Goal: Information Seeking & Learning: Compare options

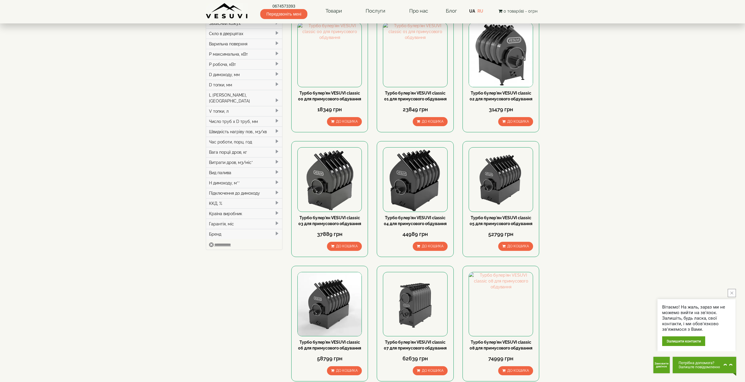
scroll to position [88, 0]
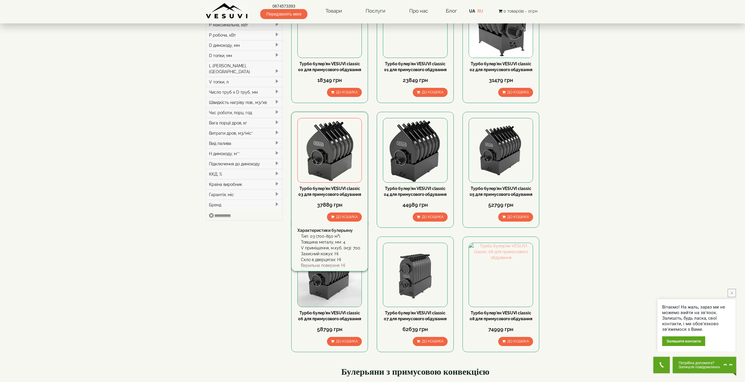
click at [331, 149] on img at bounding box center [330, 150] width 64 height 64
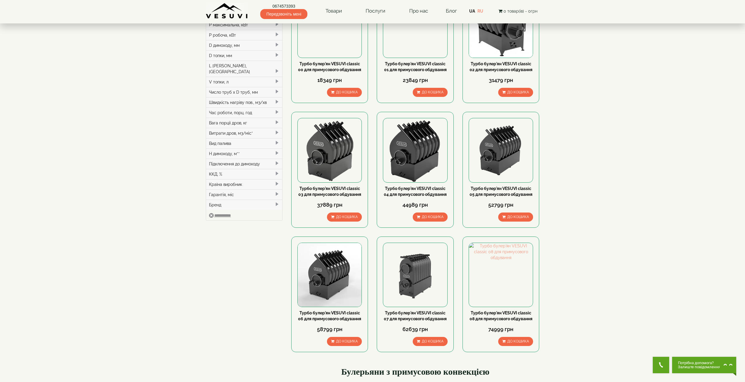
scroll to position [29, 0]
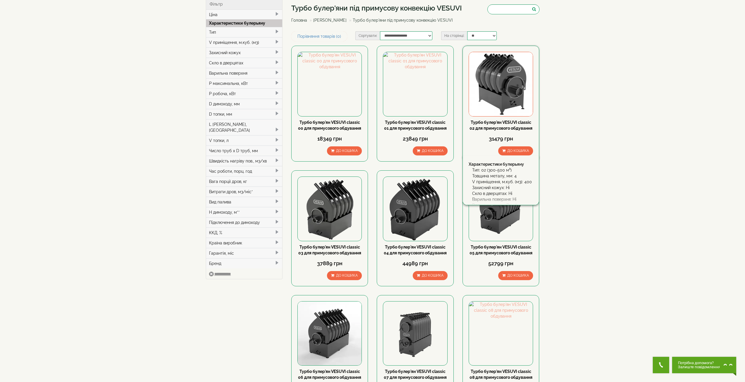
click at [507, 100] on img at bounding box center [501, 84] width 64 height 64
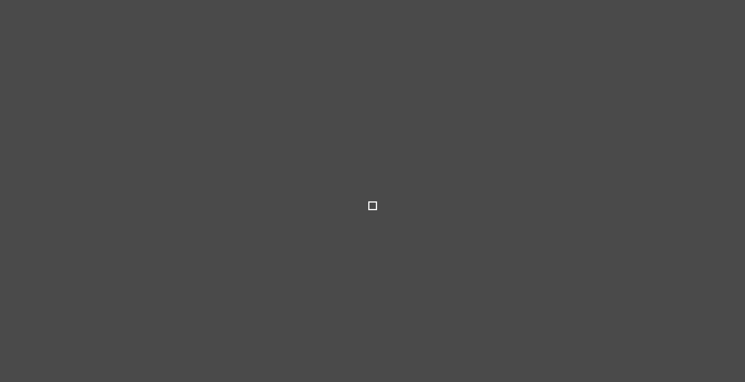
select select
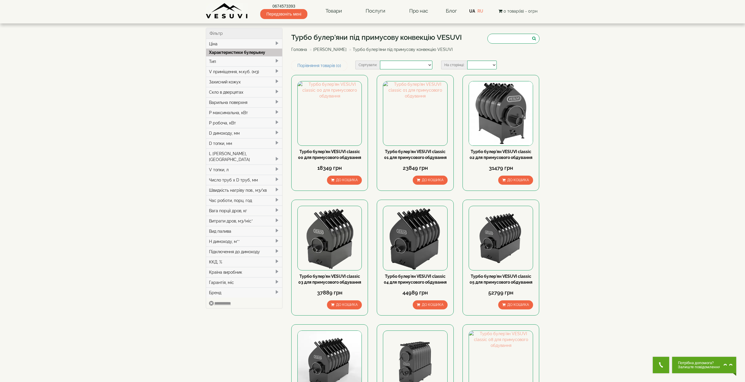
click at [230, 134] on div "D димоходу, мм" at bounding box center [244, 133] width 76 height 10
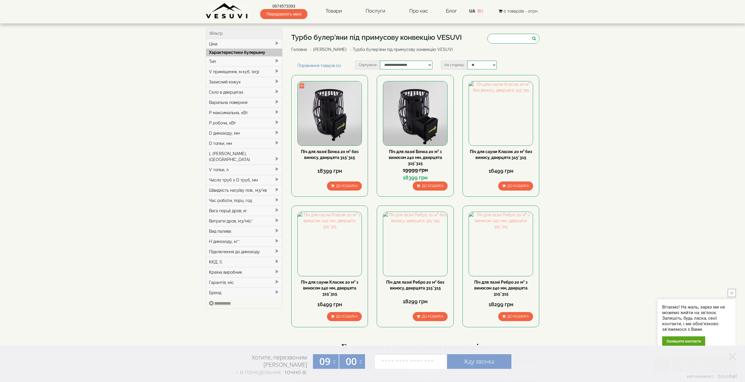
click at [302, 49] on link "Головна" at bounding box center [299, 49] width 16 height 5
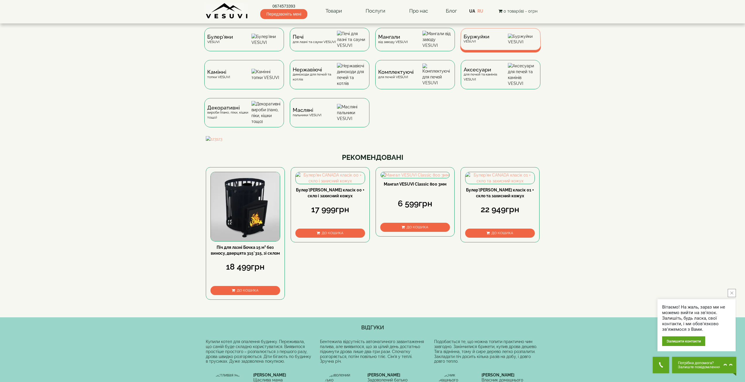
click at [488, 47] on div "Буржуйки VESUVI" at bounding box center [500, 39] width 81 height 22
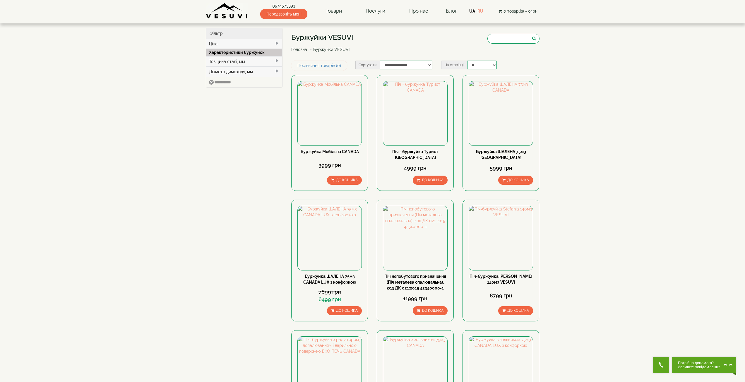
click at [228, 72] on div "Діаметр димоходу, мм" at bounding box center [244, 71] width 76 height 10
click at [225, 73] on div "Діаметр димоходу, мм" at bounding box center [244, 71] width 76 height 10
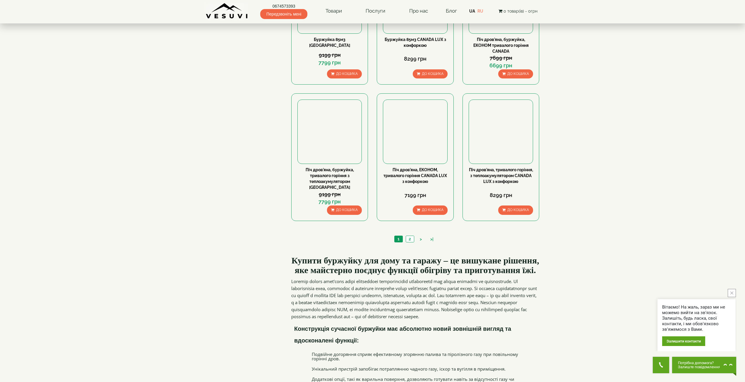
scroll to position [527, 0]
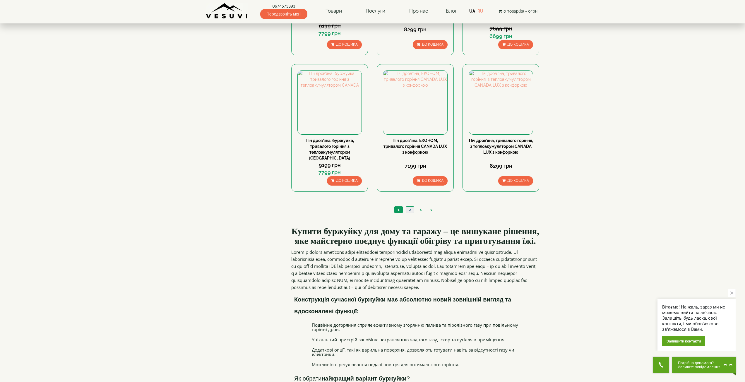
click at [409, 207] on link "2" at bounding box center [410, 210] width 8 height 6
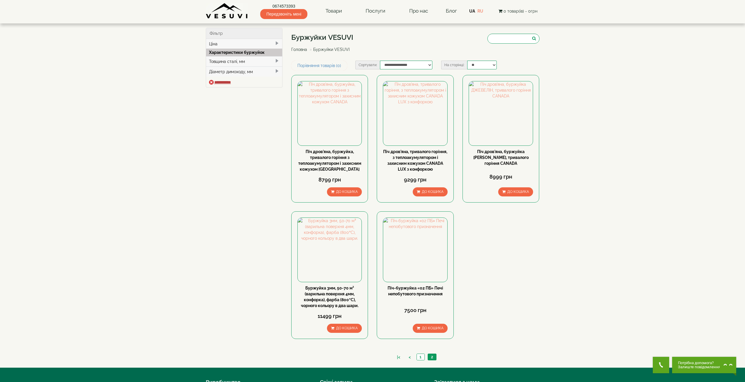
click at [230, 83] on input "**********" at bounding box center [220, 82] width 22 height 5
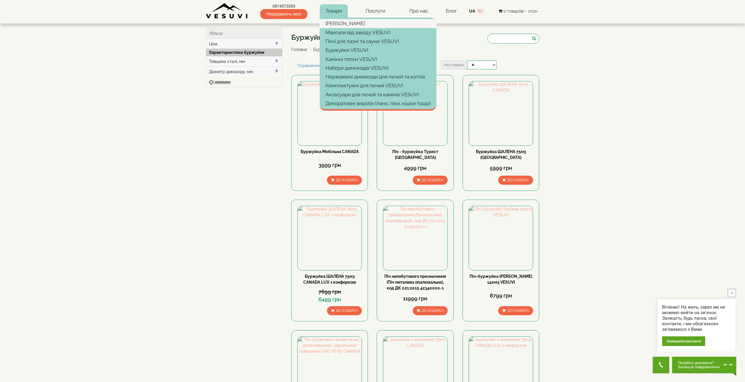
click at [341, 25] on link "[PERSON_NAME]" at bounding box center [378, 23] width 117 height 9
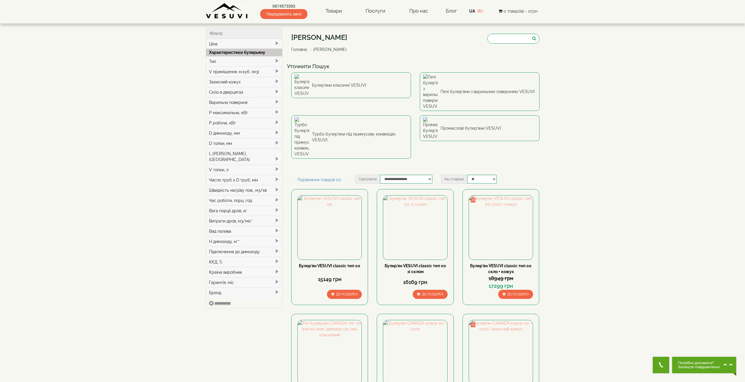
click at [233, 134] on div "D димоходу, мм" at bounding box center [244, 133] width 76 height 10
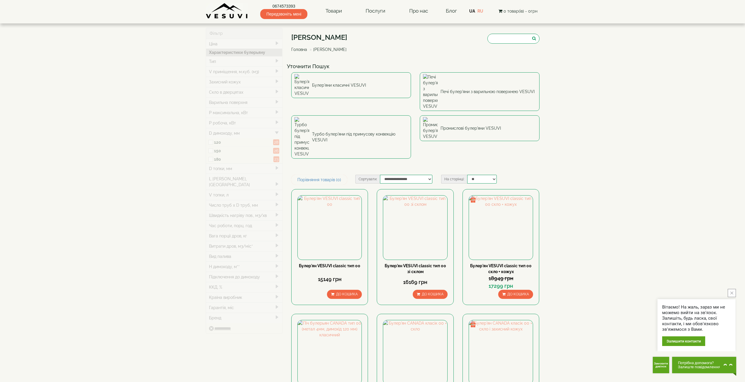
type input "*****"
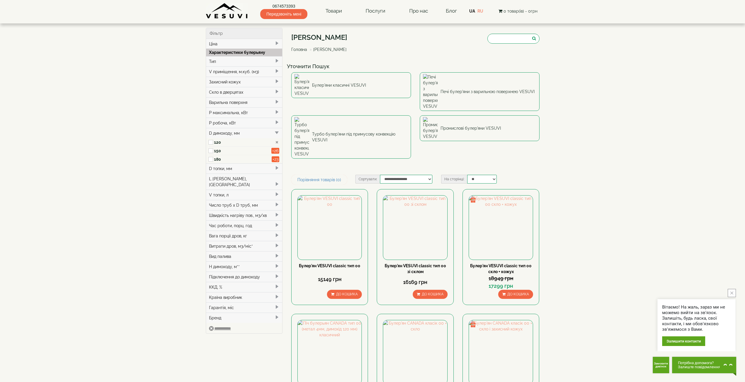
click at [253, 210] on div "Швидкість нагріву пов., м3/хв" at bounding box center [244, 215] width 76 height 10
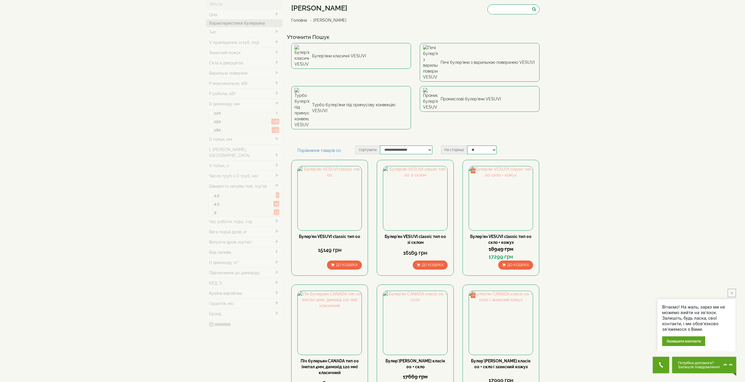
type input "*****"
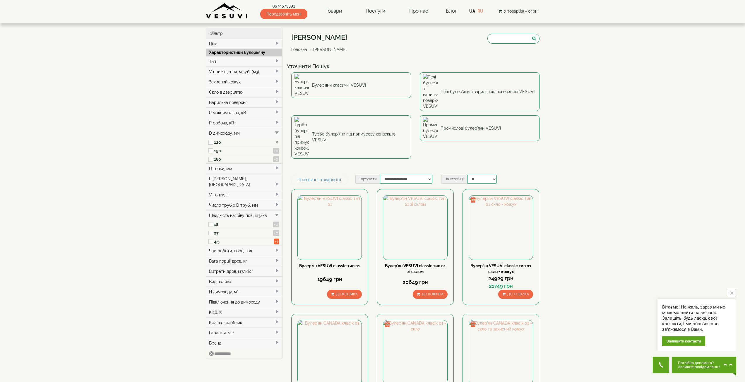
click at [230, 276] on div "Вид палива" at bounding box center [244, 281] width 76 height 10
click at [254, 306] on div "Підключення до димоходу" at bounding box center [244, 310] width 76 height 10
click at [248, 324] on div "ККД, %" at bounding box center [244, 329] width 76 height 10
click at [242, 120] on div "P робоча, кВт" at bounding box center [244, 123] width 76 height 10
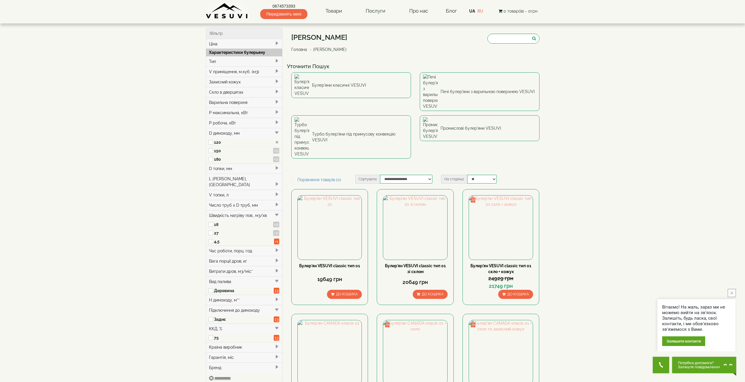
click at [245, 113] on div "P максимальна, кВт" at bounding box center [244, 112] width 76 height 10
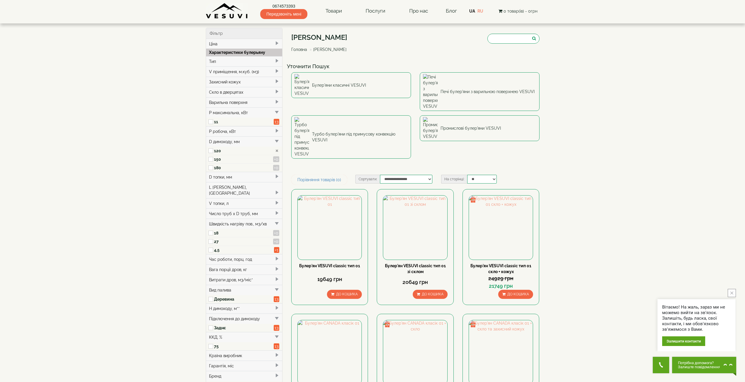
click at [245, 113] on div "P максимальна, кВт" at bounding box center [244, 112] width 76 height 10
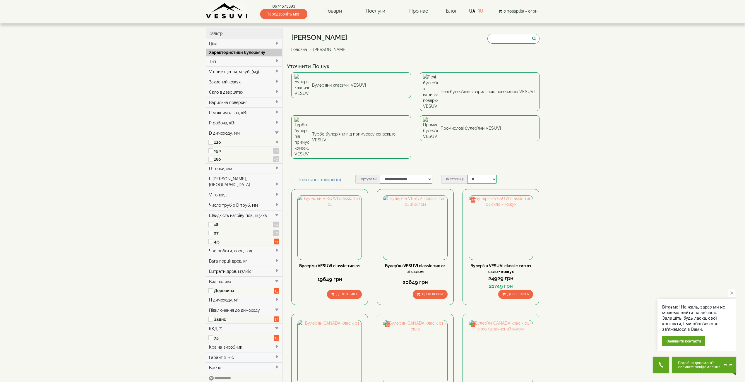
click at [238, 92] on div "Скло в дверцятах" at bounding box center [244, 92] width 76 height 10
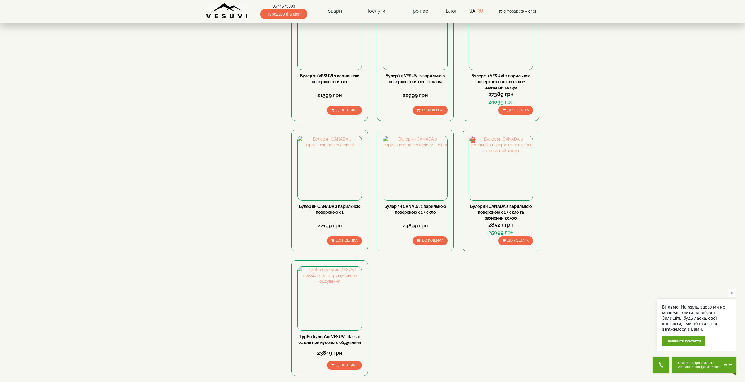
scroll to position [498, 0]
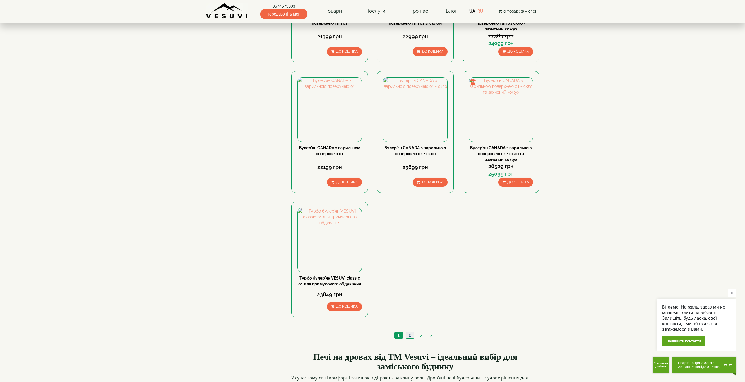
click at [411, 332] on link "2" at bounding box center [410, 335] width 8 height 6
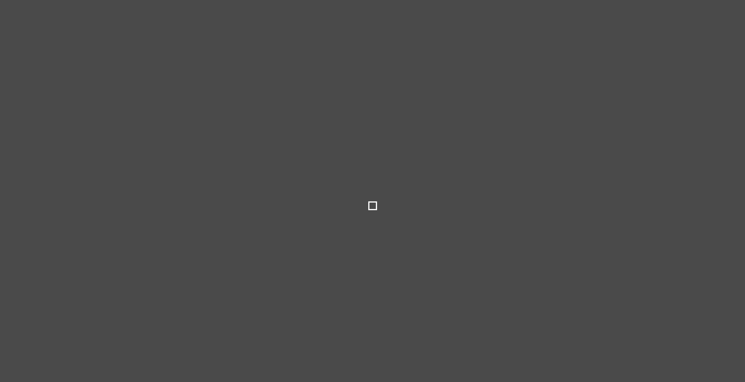
select select
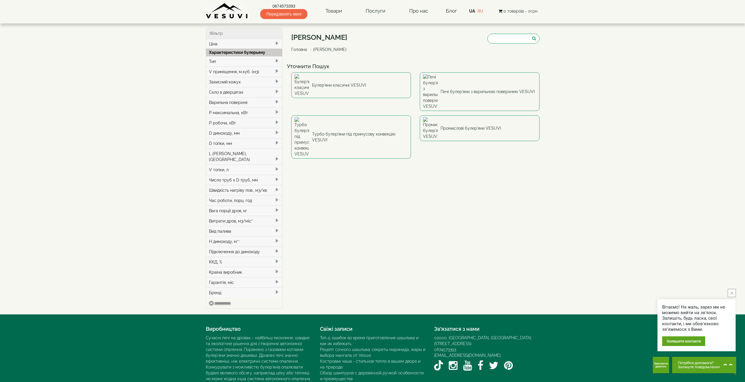
click at [232, 132] on div "D димоходу, мм" at bounding box center [244, 133] width 76 height 10
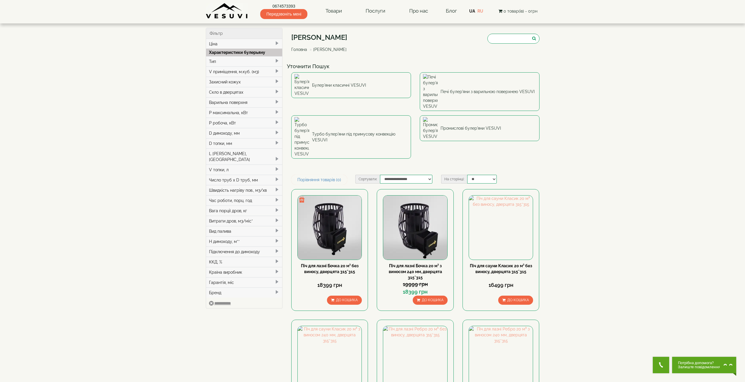
click at [230, 134] on div "D димоходу, мм" at bounding box center [244, 133] width 76 height 10
click at [225, 134] on div "D димоходу, мм" at bounding box center [244, 133] width 76 height 10
click at [213, 142] on span at bounding box center [211, 142] width 5 height 8
click at [237, 126] on div "P робоча, кВт" at bounding box center [244, 123] width 76 height 10
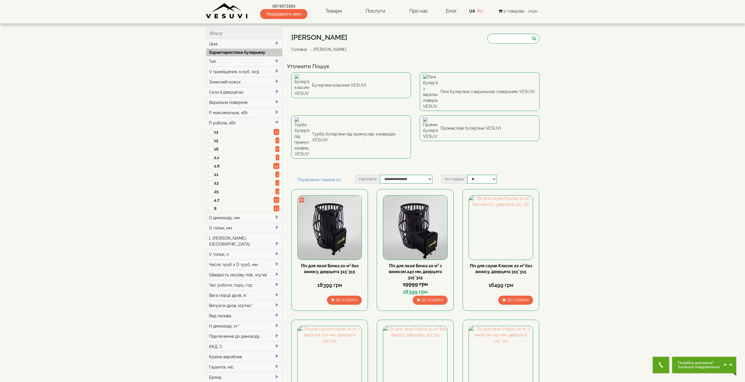
scroll to position [29, 0]
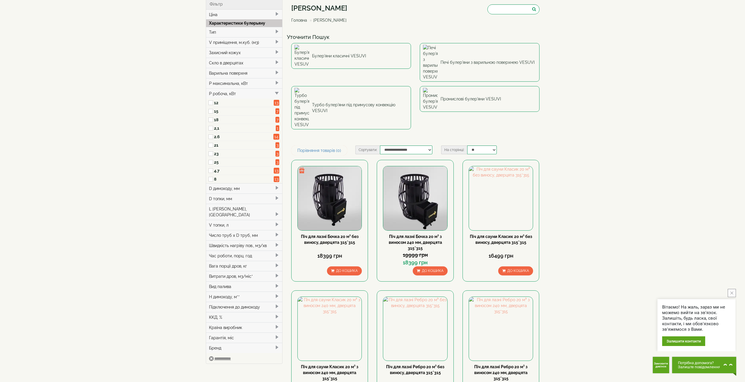
click at [219, 189] on div "D димоходу, мм" at bounding box center [244, 188] width 76 height 10
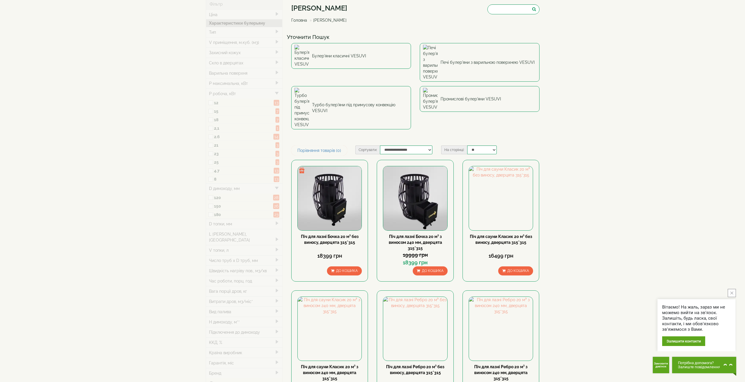
type input "*****"
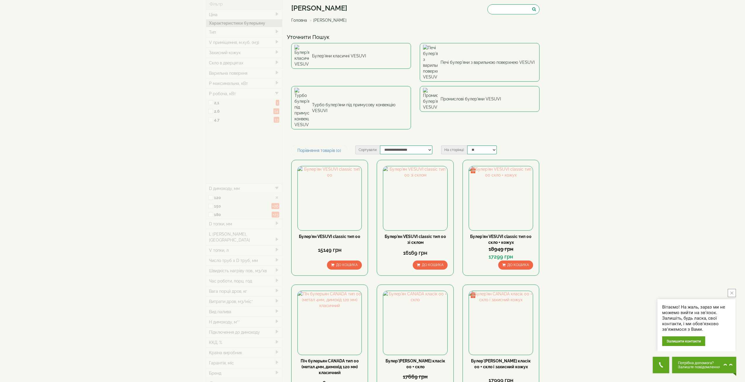
type input "*****"
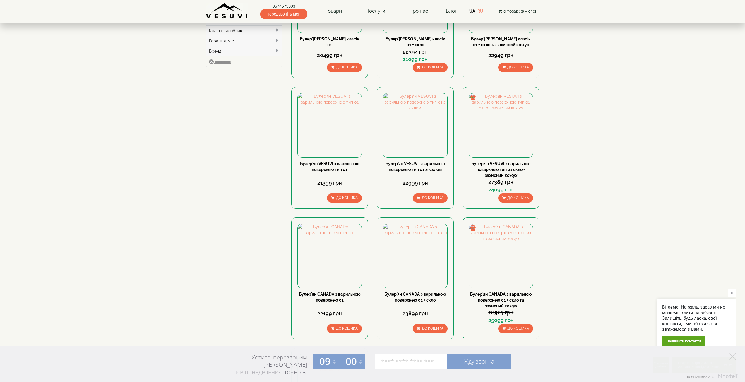
scroll to position [381, 0]
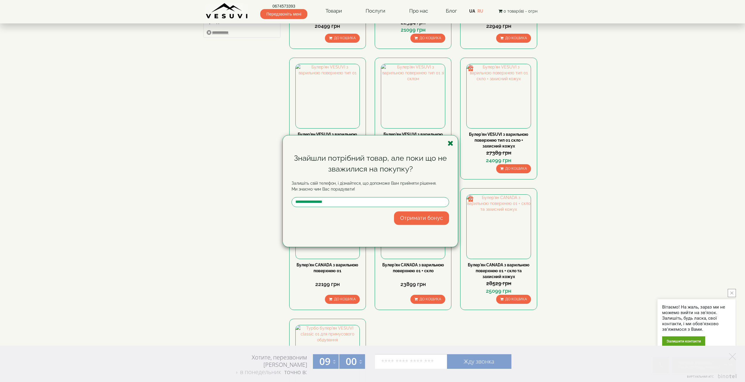
click at [449, 144] on icon "button" at bounding box center [451, 143] width 6 height 7
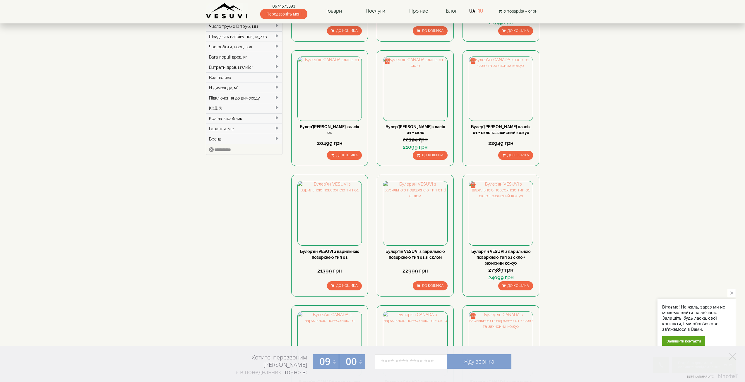
scroll to position [234, 0]
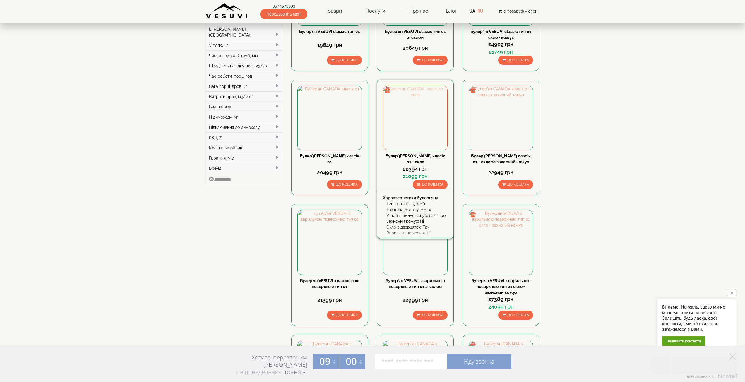
click at [420, 92] on img at bounding box center [415, 118] width 64 height 64
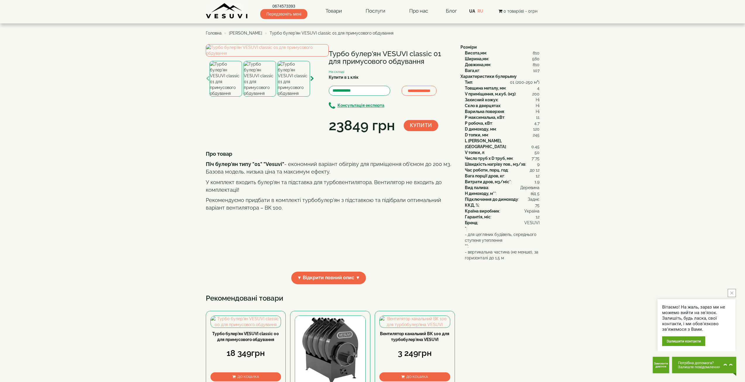
click at [258, 97] on img at bounding box center [260, 79] width 33 height 36
click at [291, 97] on img at bounding box center [294, 79] width 33 height 36
click at [226, 97] on img at bounding box center [226, 79] width 33 height 36
click at [261, 97] on img at bounding box center [260, 79] width 33 height 36
click at [291, 97] on img at bounding box center [294, 79] width 33 height 36
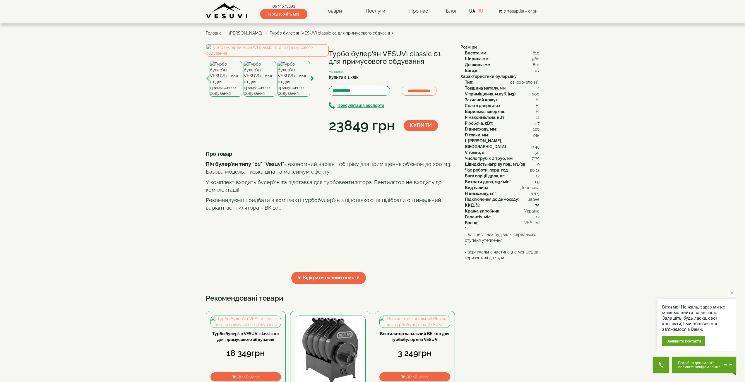
click at [260, 97] on img at bounding box center [260, 79] width 33 height 36
click at [230, 97] on img at bounding box center [226, 79] width 33 height 36
click at [263, 97] on img at bounding box center [260, 79] width 33 height 36
click at [293, 97] on img at bounding box center [294, 79] width 33 height 36
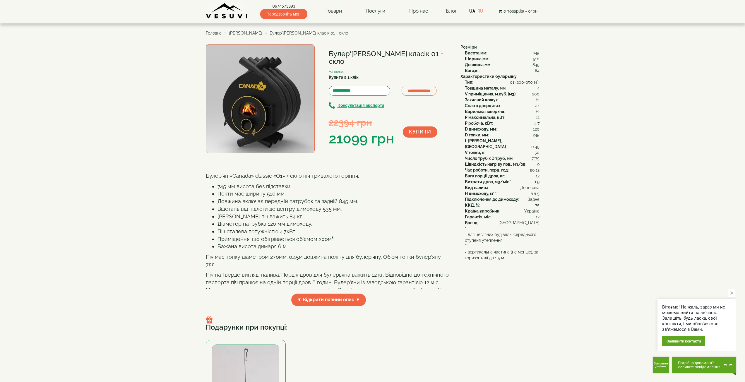
scroll to position [29, 0]
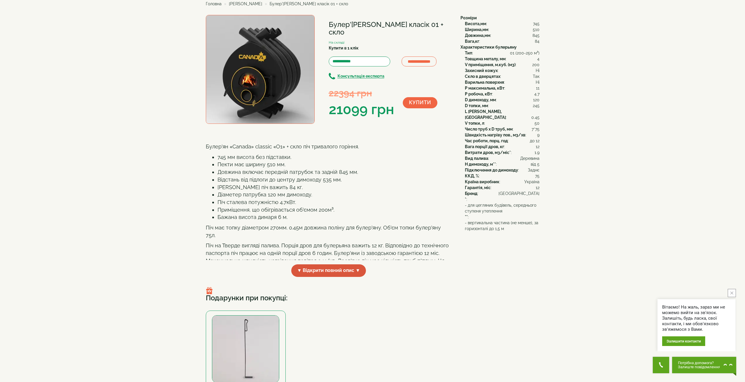
click at [349, 272] on span "▼ Відкрити повний опис ▼" at bounding box center [328, 270] width 75 height 13
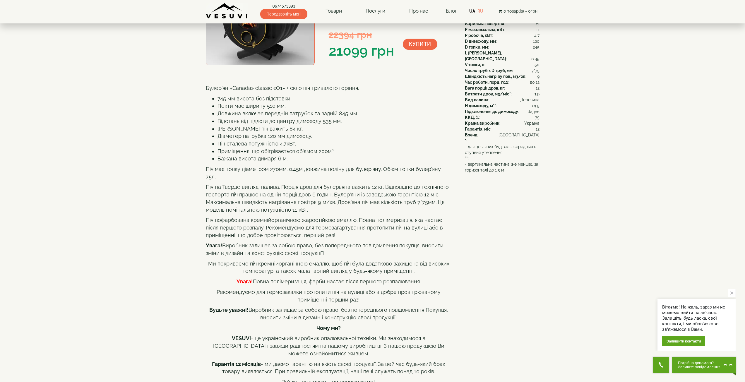
scroll to position [0, 0]
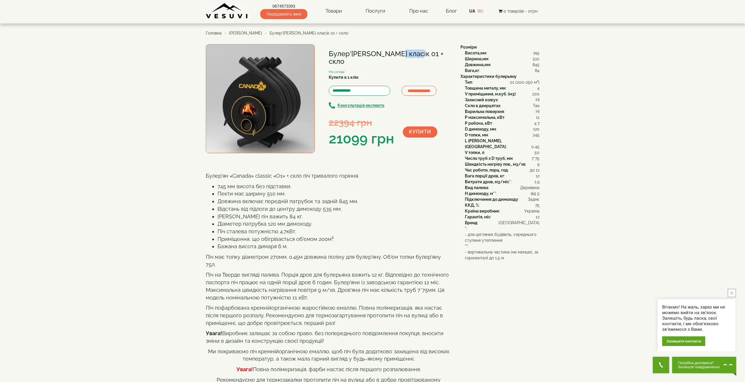
drag, startPoint x: 361, startPoint y: 51, endPoint x: 388, endPoint y: 53, distance: 27.0
click at [388, 53] on h1 "Булер'[PERSON_NAME] класік 01 + скло" at bounding box center [390, 58] width 123 height 16
copy h1 "[GEOGRAPHIC_DATA]"
drag, startPoint x: 731, startPoint y: 293, endPoint x: 727, endPoint y: 293, distance: 3.8
click at [731, 293] on icon "close button" at bounding box center [732, 293] width 3 height 3
